Goal: Obtain resource: Download file/media

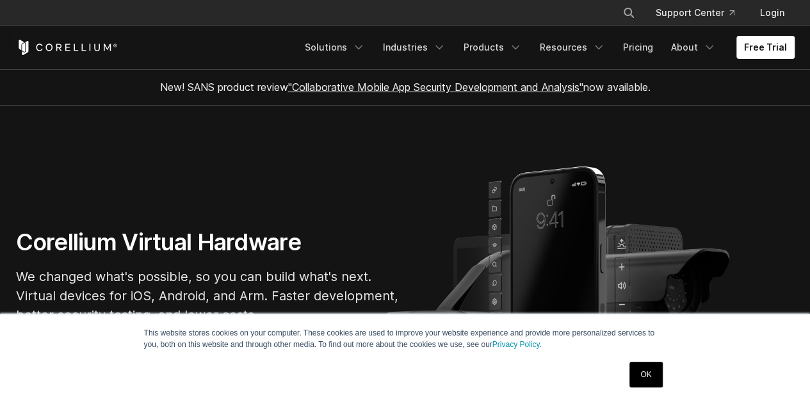
click at [646, 378] on link "OK" at bounding box center [645, 375] width 33 height 26
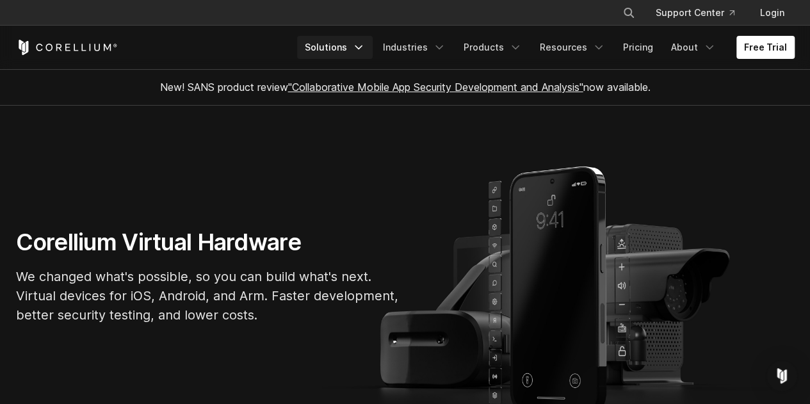
click at [356, 49] on link "Solutions" at bounding box center [335, 47] width 76 height 23
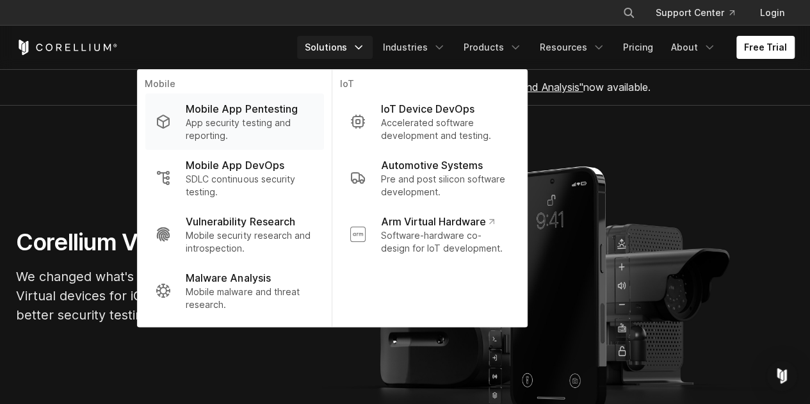
click at [287, 111] on p "Mobile App Pentesting" at bounding box center [241, 108] width 111 height 15
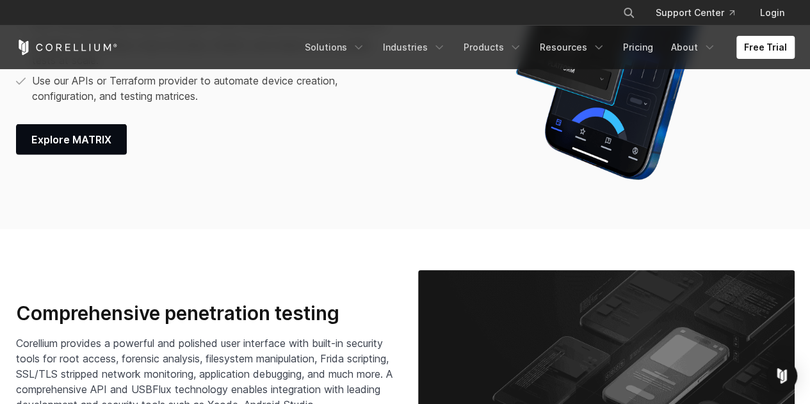
scroll to position [1728, 0]
click at [81, 147] on span "Explore MATRIX" at bounding box center [71, 139] width 80 height 15
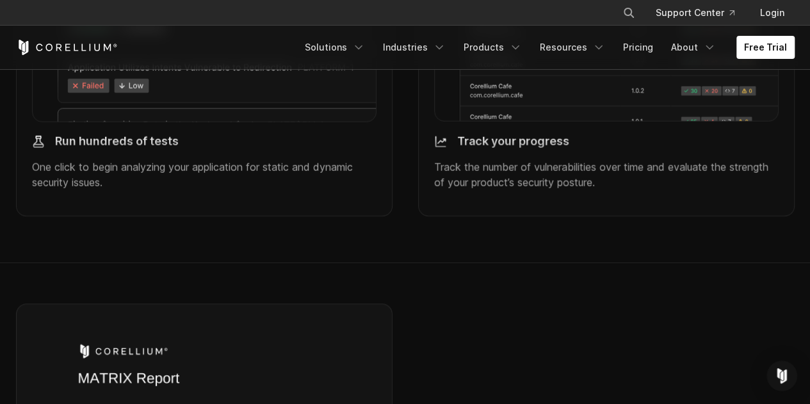
scroll to position [1280, 0]
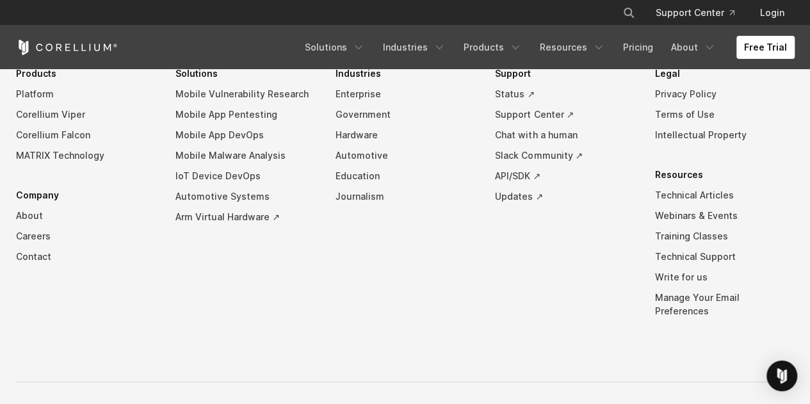
scroll to position [4056, 0]
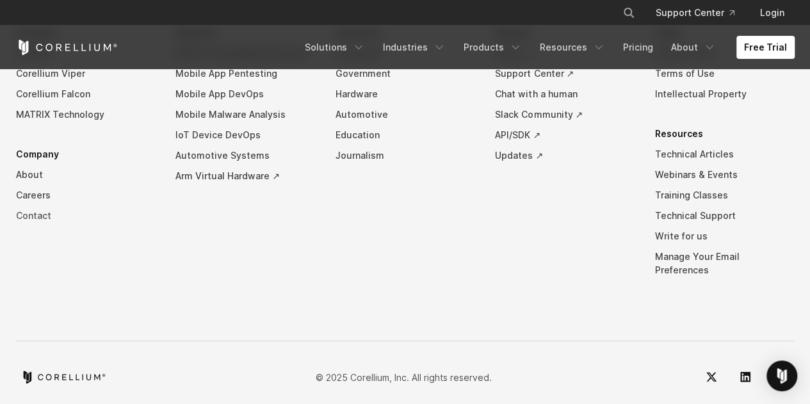
click at [34, 213] on link "Contact" at bounding box center [86, 215] width 140 height 20
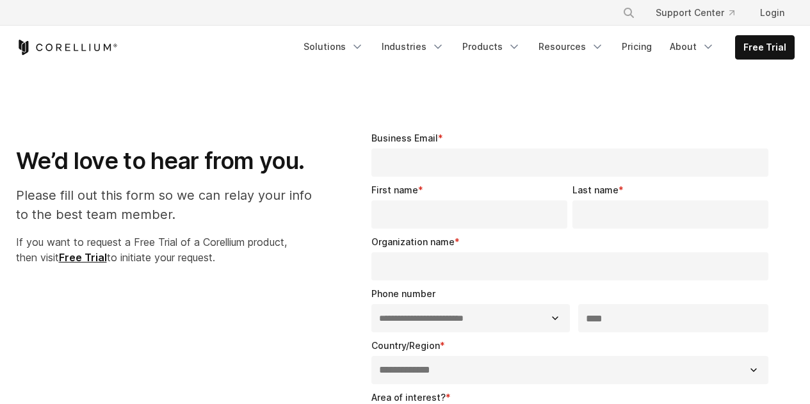
select select "**"
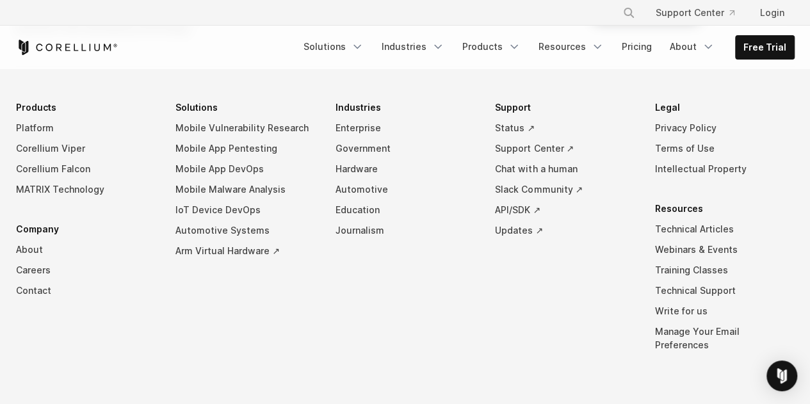
scroll to position [1082, 0]
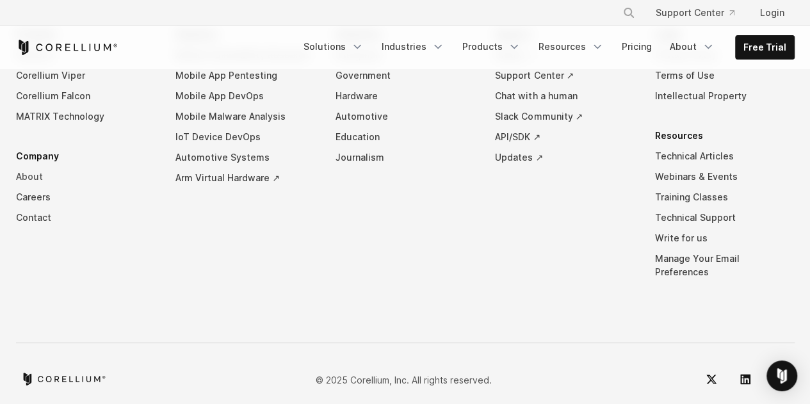
click at [37, 175] on link "About" at bounding box center [86, 176] width 140 height 20
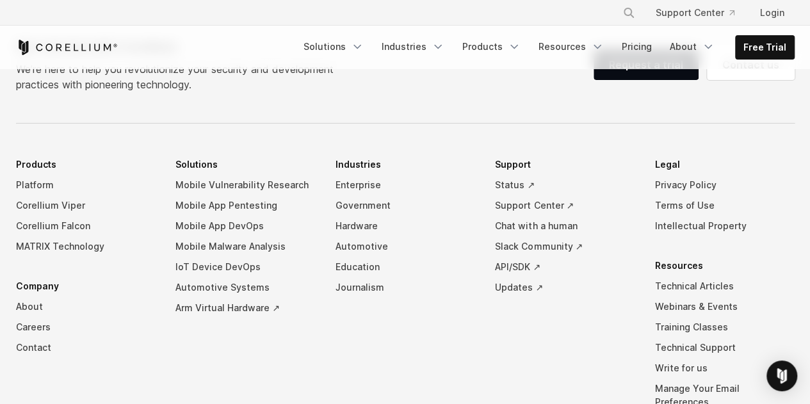
scroll to position [2241, 0]
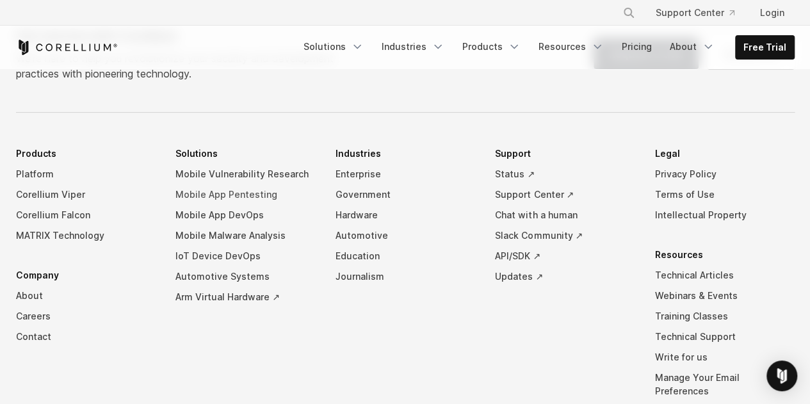
click at [239, 184] on link "Mobile App Pentesting" at bounding box center [245, 194] width 140 height 20
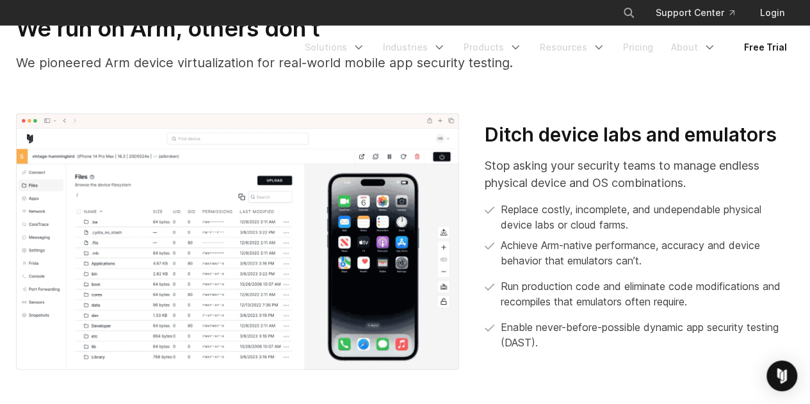
scroll to position [64, 0]
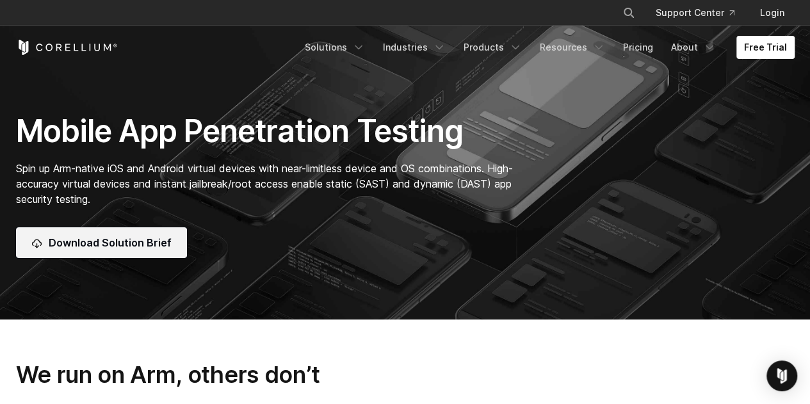
click at [139, 245] on span "Download Solution Brief" at bounding box center [110, 242] width 123 height 15
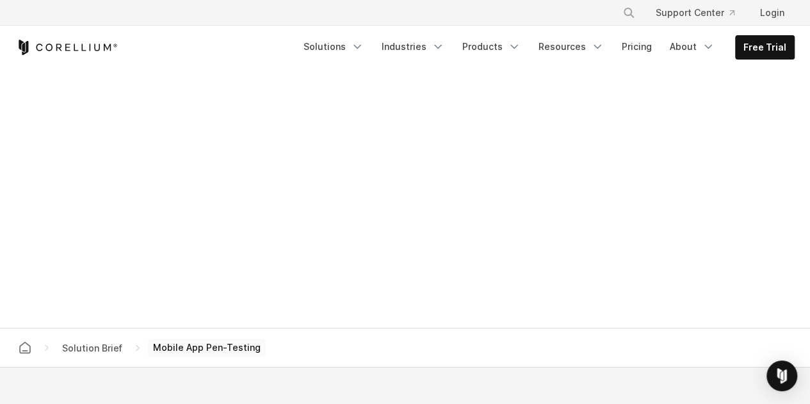
scroll to position [747, 0]
